Goal: Check status: Check status

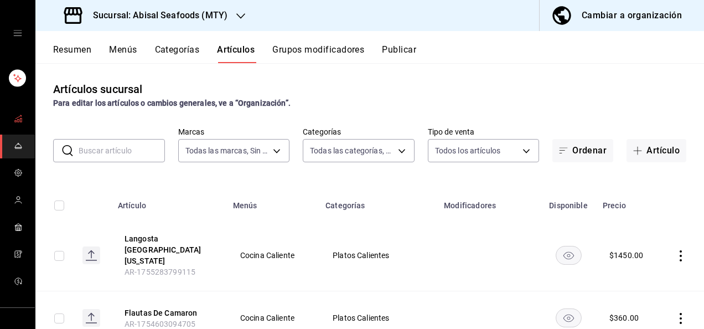
click at [14, 118] on icon "mailbox folders" at bounding box center [18, 118] width 9 height 9
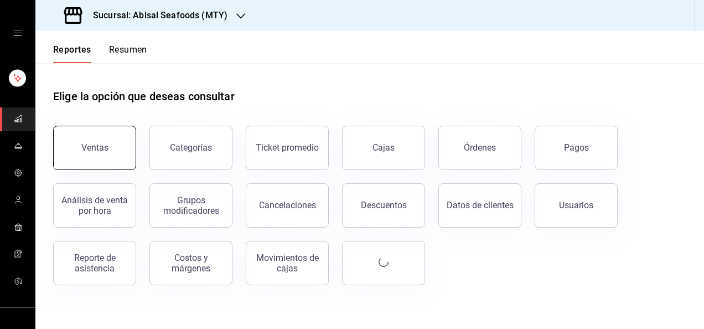
click at [93, 138] on button "Ventas" at bounding box center [94, 148] width 83 height 44
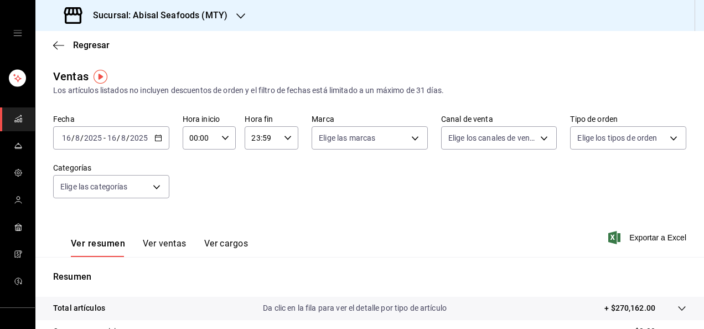
click at [121, 141] on input "8" at bounding box center [124, 137] width 6 height 9
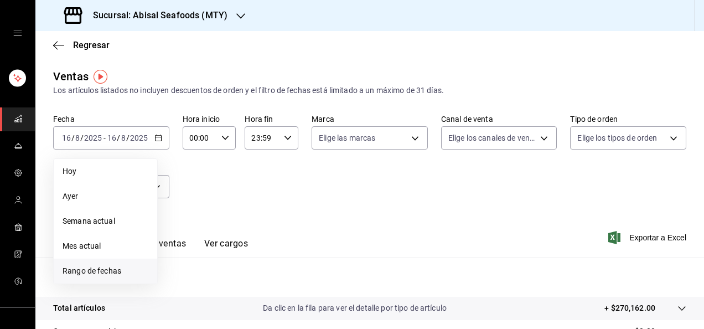
click at [113, 269] on span "Rango de fechas" at bounding box center [106, 271] width 86 height 12
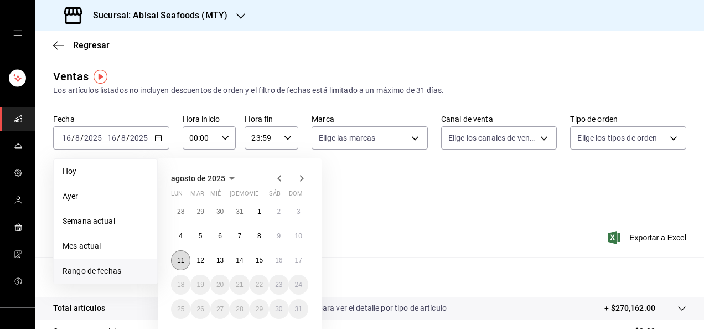
click at [178, 262] on abbr "11" at bounding box center [180, 260] width 7 height 8
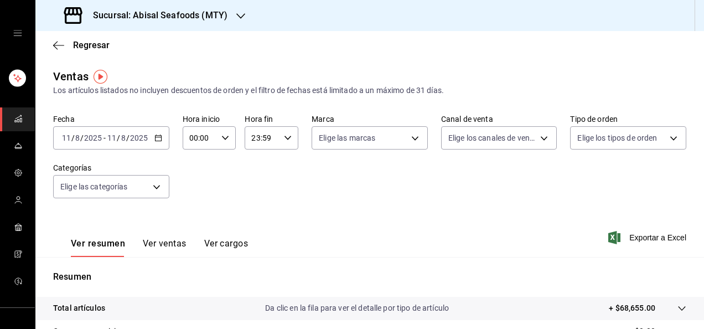
click at [339, 221] on div "Ver resumen Ver ventas Ver cargos Exportar a Excel" at bounding box center [369, 234] width 669 height 45
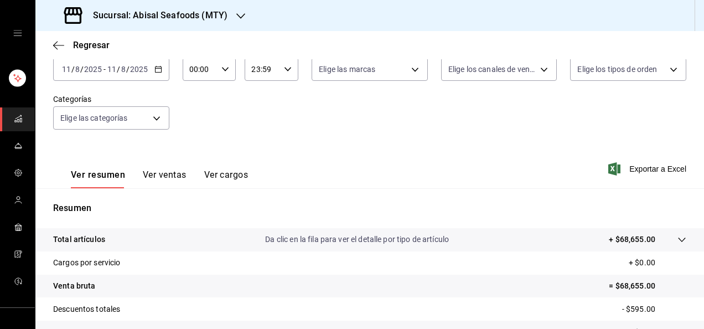
scroll to position [47, 0]
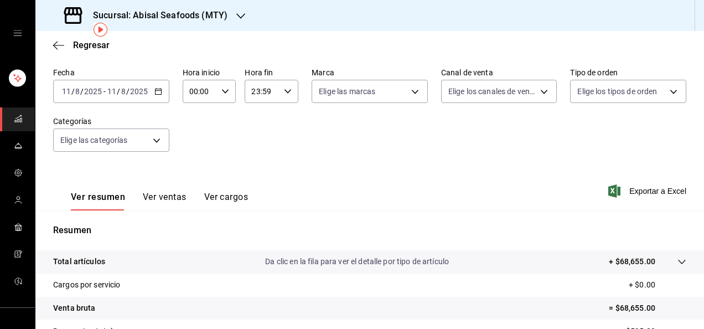
click at [111, 90] on input "11" at bounding box center [112, 91] width 10 height 9
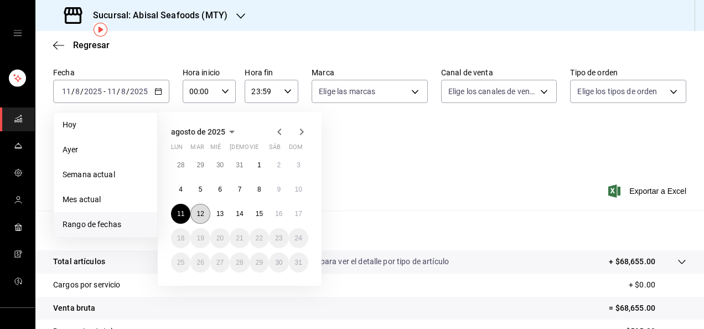
click at [202, 213] on abbr "12" at bounding box center [200, 214] width 7 height 8
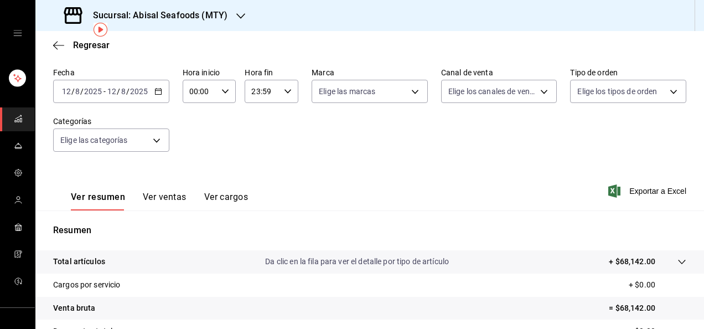
click at [375, 195] on div "Ver resumen Ver ventas Ver cargos Exportar a Excel" at bounding box center [369, 187] width 669 height 45
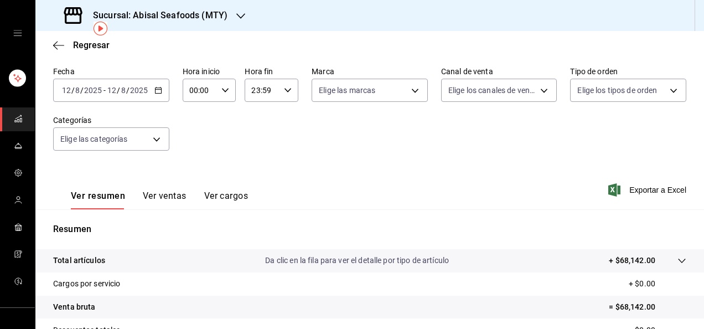
scroll to position [47, 0]
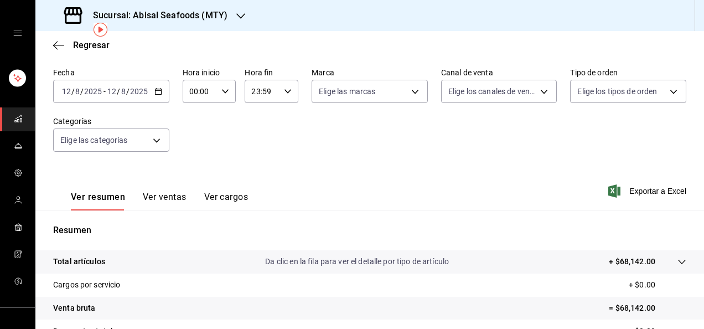
click at [130, 91] on input "2025" at bounding box center [139, 91] width 19 height 9
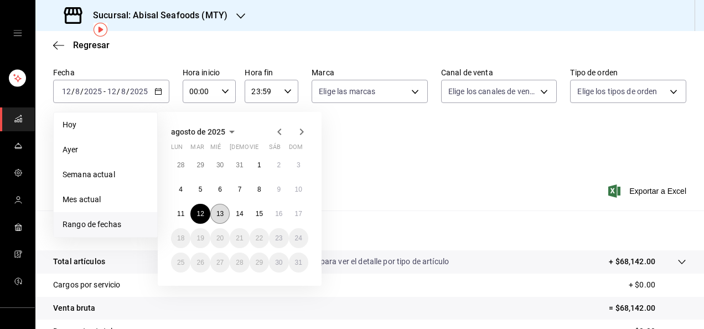
click at [226, 214] on button "13" at bounding box center [219, 214] width 19 height 20
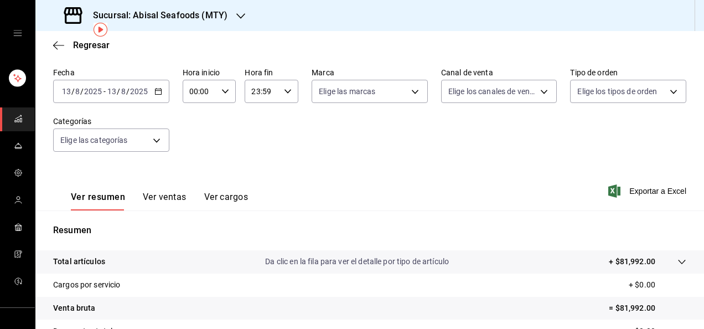
click at [378, 177] on div "Ver resumen Ver ventas Ver cargos Exportar a Excel" at bounding box center [369, 187] width 669 height 45
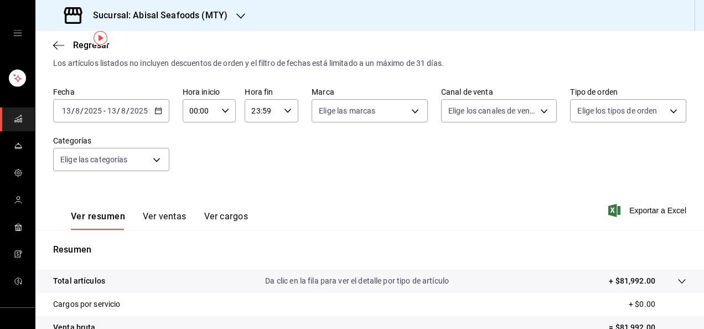
scroll to position [24, 0]
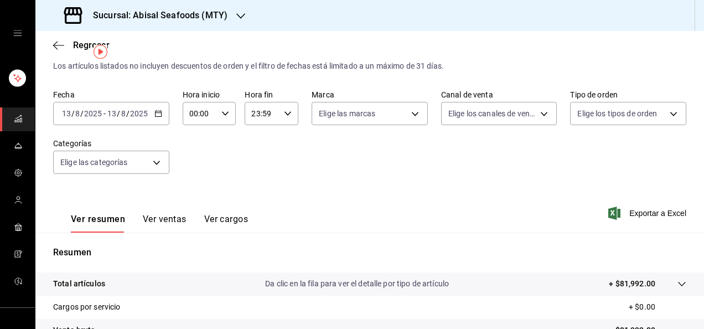
click at [131, 111] on input "2025" at bounding box center [139, 113] width 19 height 9
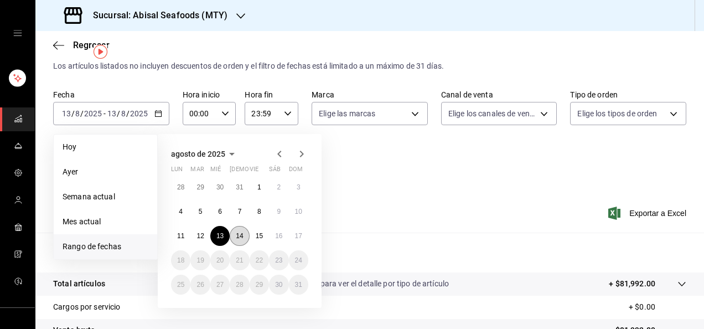
click at [240, 233] on abbr "14" at bounding box center [239, 236] width 7 height 8
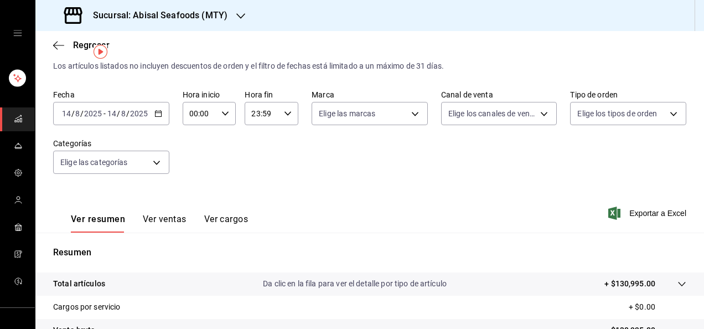
click at [368, 205] on div "Ver resumen Ver ventas Ver cargos Exportar a Excel" at bounding box center [369, 209] width 669 height 45
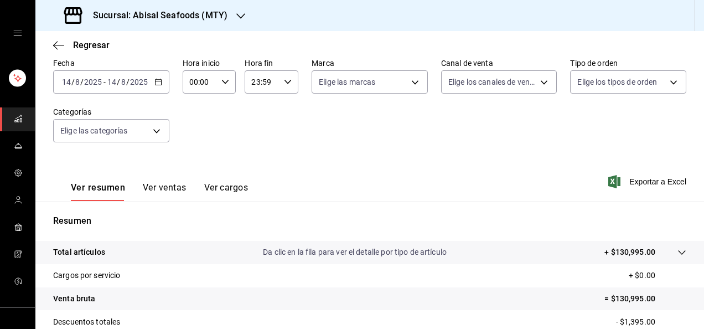
scroll to position [24, 0]
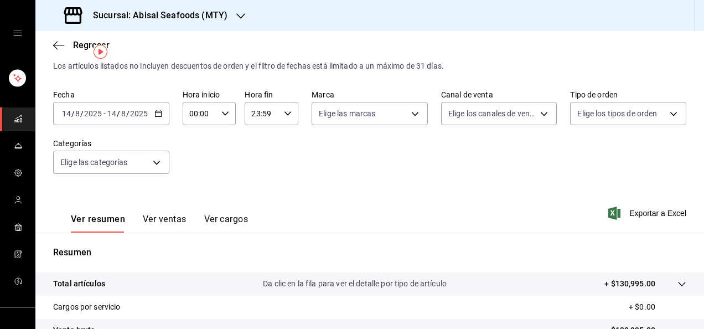
click at [125, 115] on input "8" at bounding box center [124, 113] width 6 height 9
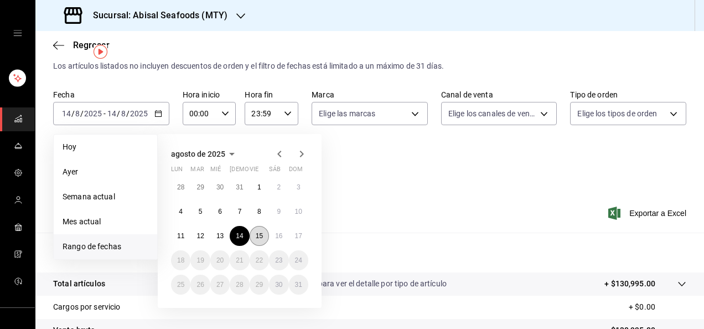
click at [259, 234] on abbr "15" at bounding box center [259, 236] width 7 height 8
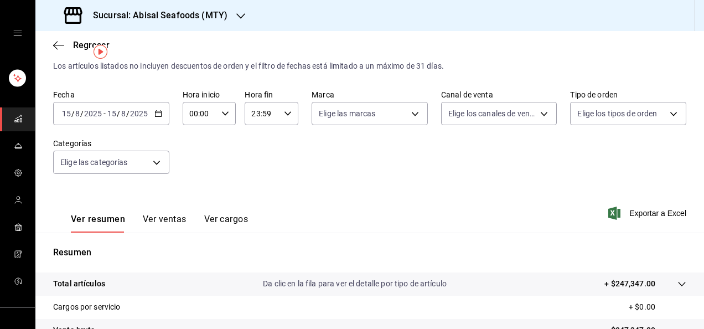
click at [369, 190] on div "Ver resumen Ver ventas Ver cargos Exportar a Excel" at bounding box center [369, 209] width 669 height 45
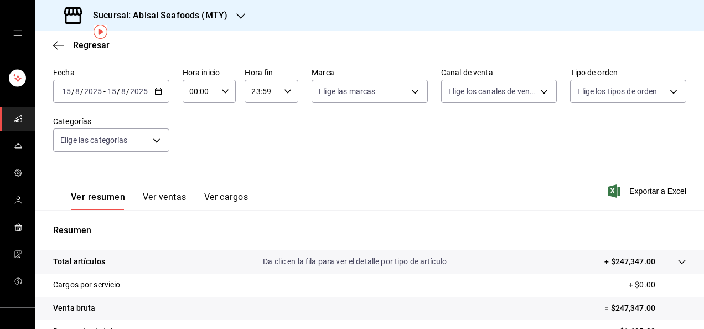
scroll to position [24, 0]
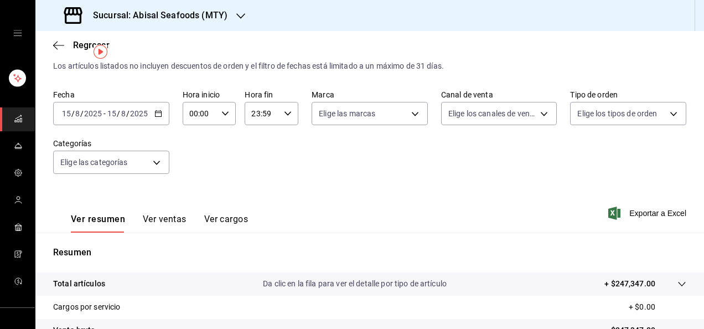
click at [126, 121] on div "[DATE] [DATE] - [DATE] [DATE]" at bounding box center [111, 113] width 116 height 23
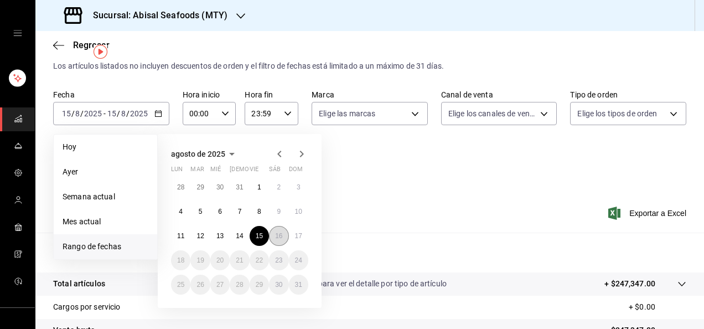
click at [284, 235] on button "16" at bounding box center [278, 236] width 19 height 20
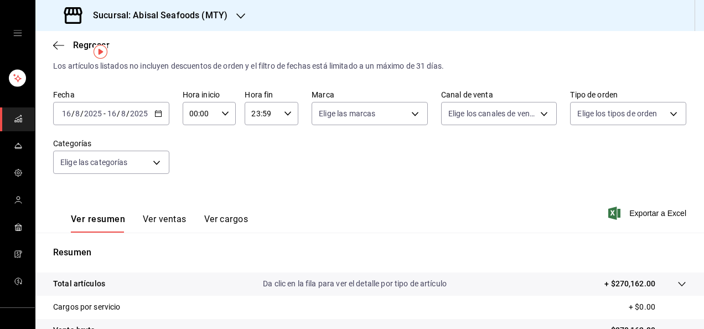
click at [388, 192] on div "Ver resumen Ver ventas Ver cargos Exportar a Excel" at bounding box center [369, 209] width 669 height 45
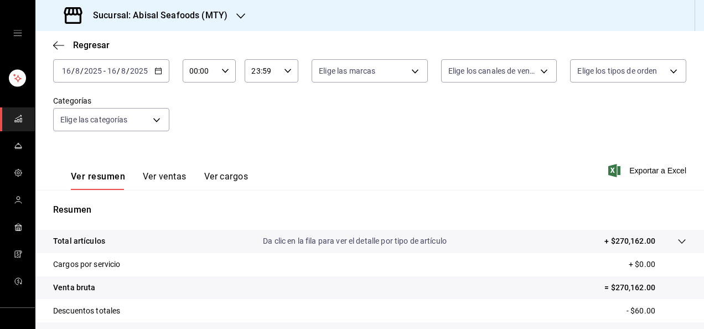
scroll to position [47, 0]
